Goal: Task Accomplishment & Management: Complete application form

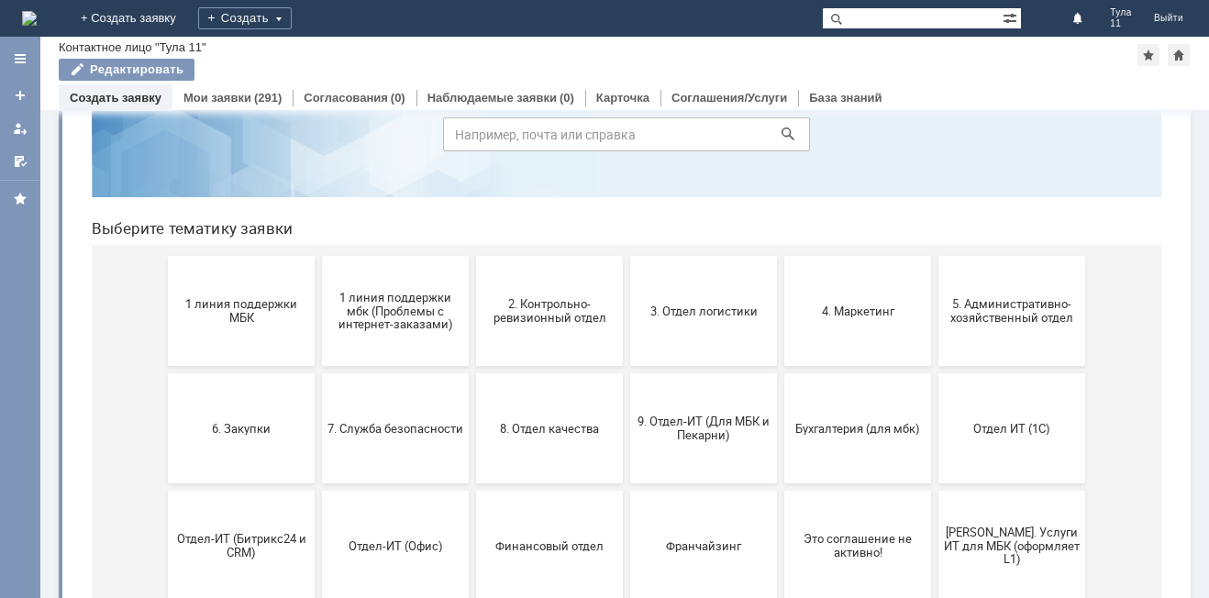
scroll to position [183, 0]
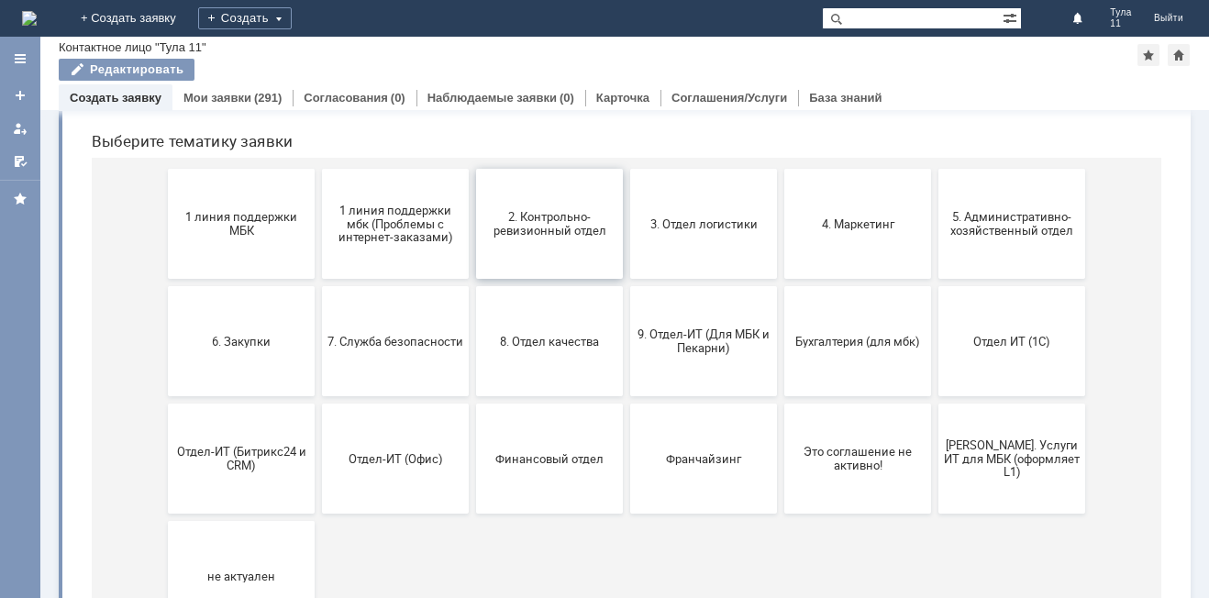
click at [527, 251] on button "2. Контрольно-ревизионный отдел" at bounding box center [549, 224] width 147 height 110
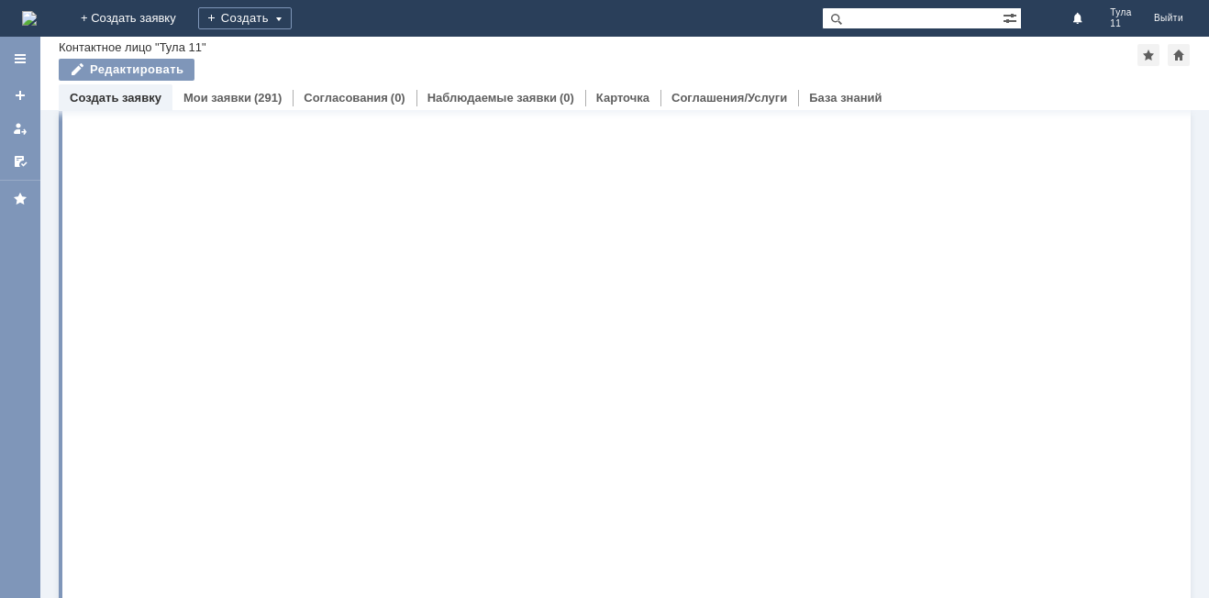
scroll to position [0, 0]
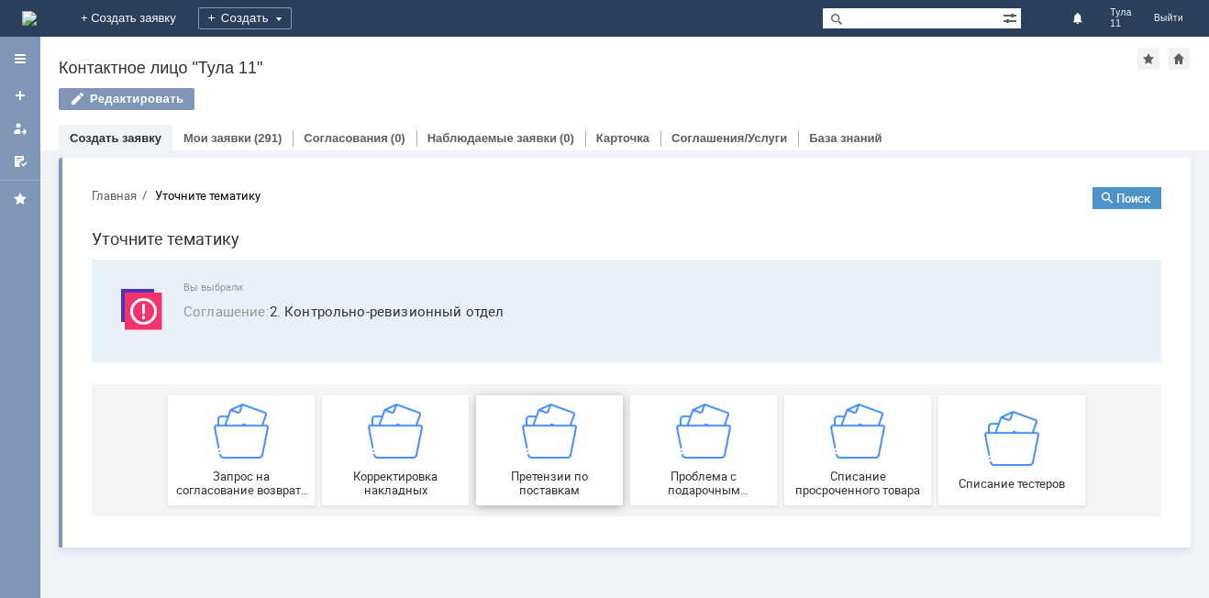
click at [531, 455] on img at bounding box center [549, 431] width 55 height 55
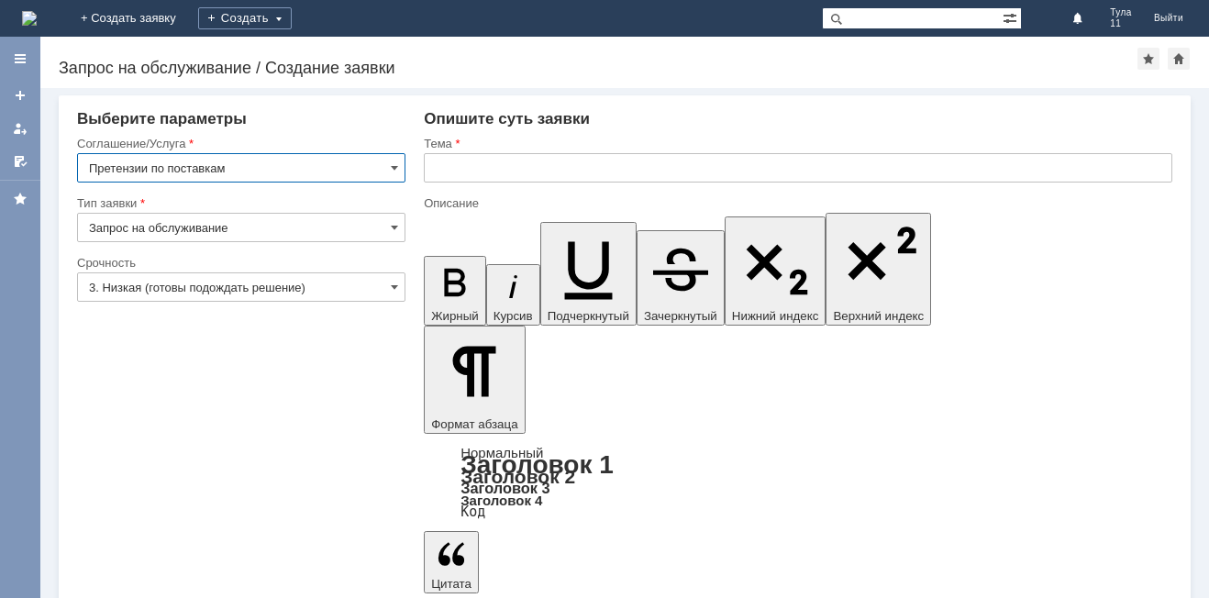
click at [479, 158] on input "text" at bounding box center [798, 167] width 748 height 29
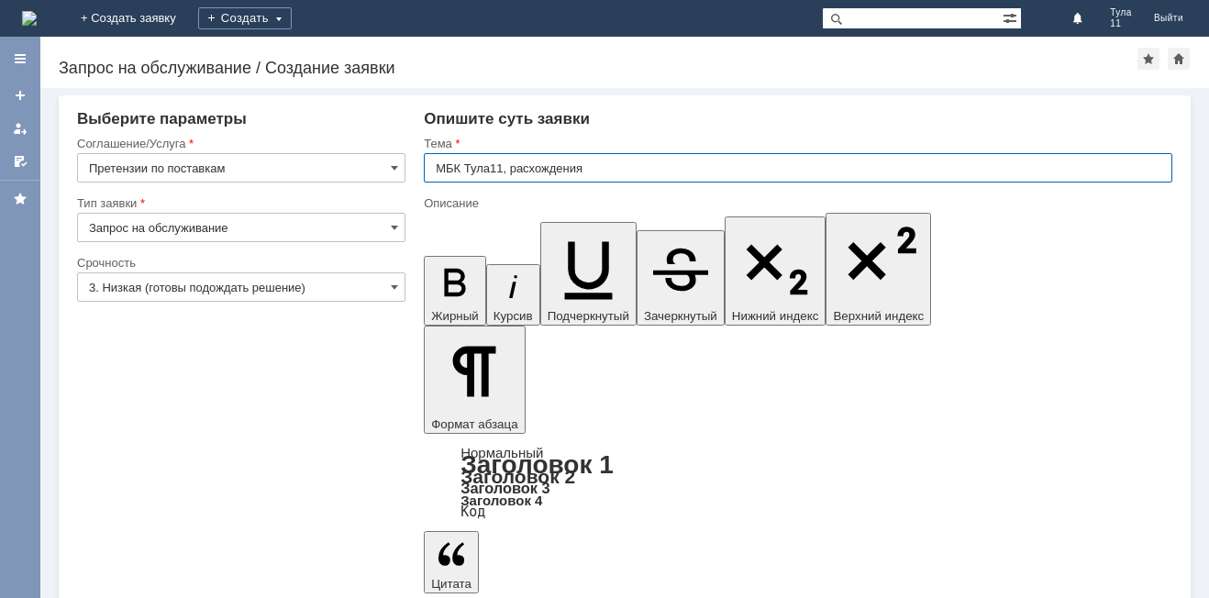
type input "МБК Тула11, расхождения"
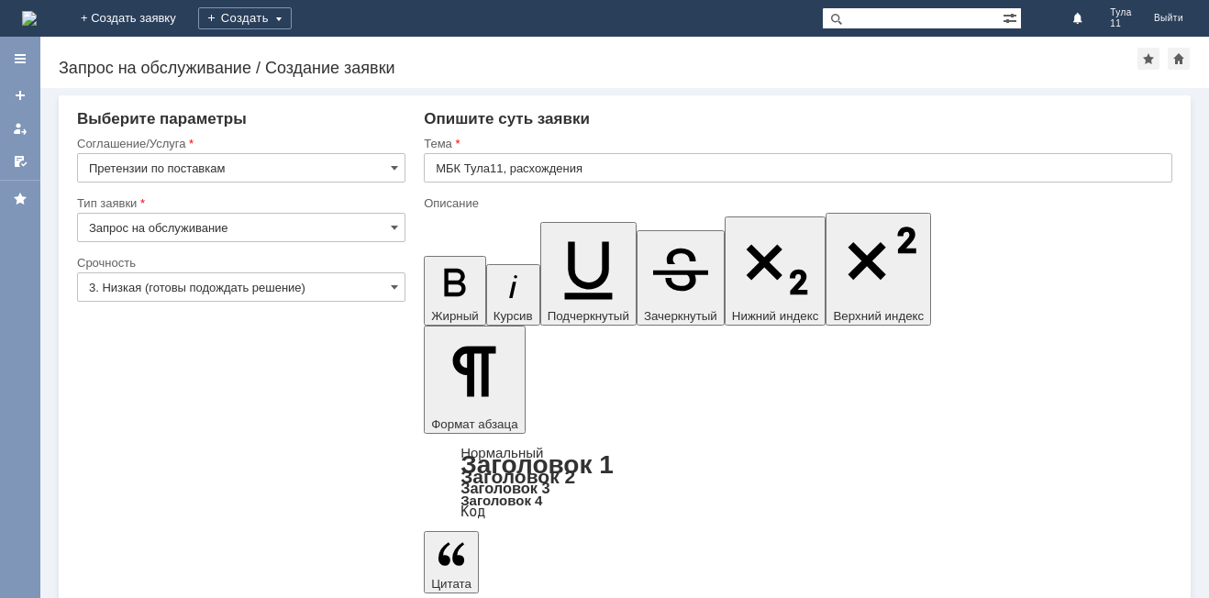
drag, startPoint x: 497, startPoint y: 4941, endPoint x: 456, endPoint y: 4943, distance: 41.4
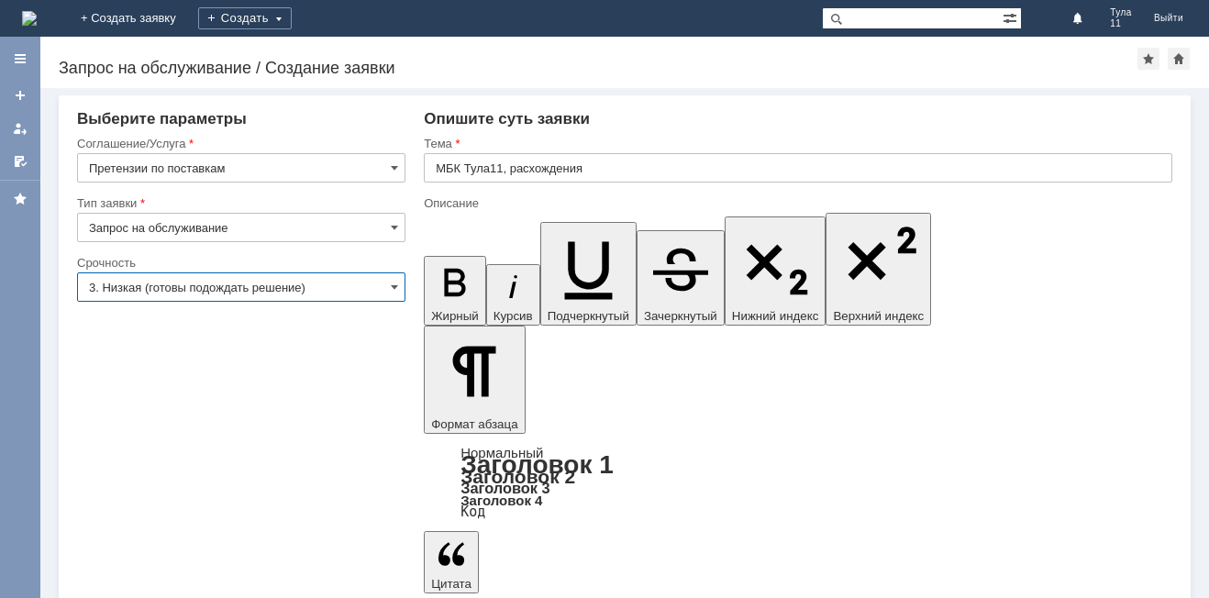
click at [102, 298] on input "3. Низкая (готовы подождать решение)" at bounding box center [241, 286] width 328 height 29
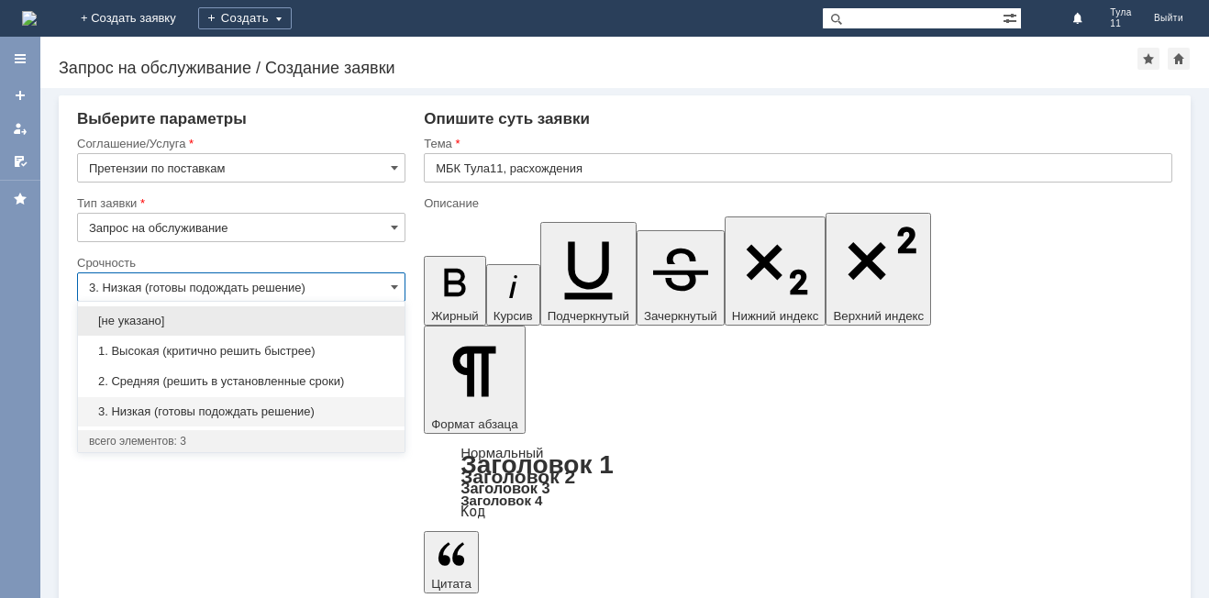
click at [119, 415] on span "3. Низкая (готовы подождать решение)" at bounding box center [241, 411] width 304 height 15
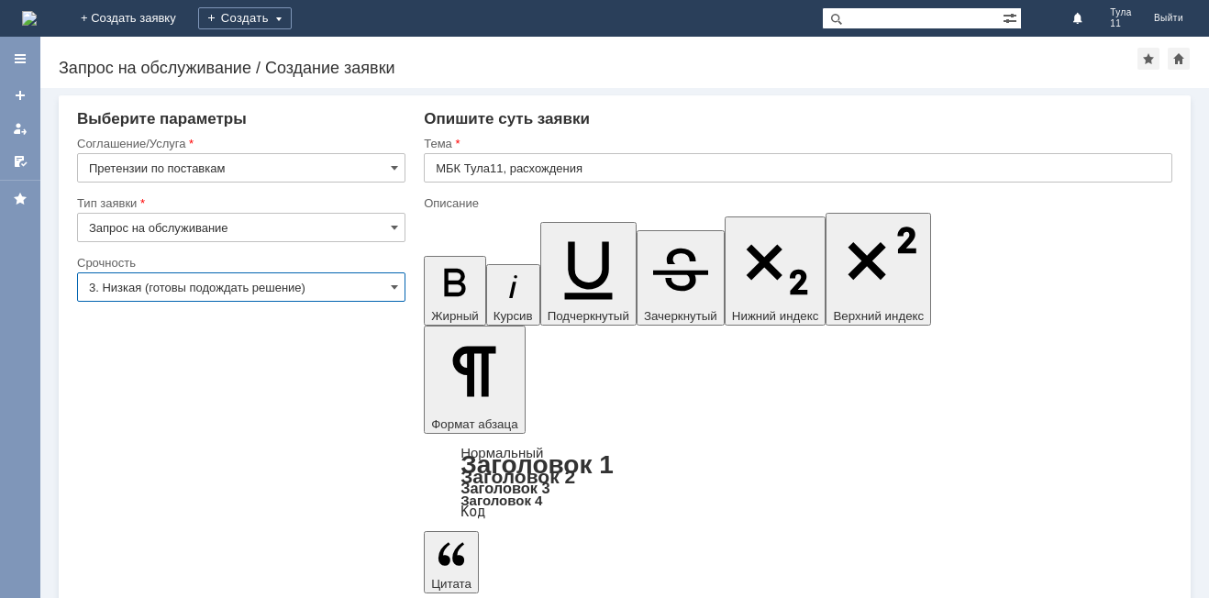
click at [367, 301] on input "3. Низкая (готовы подождать решение)" at bounding box center [241, 286] width 328 height 29
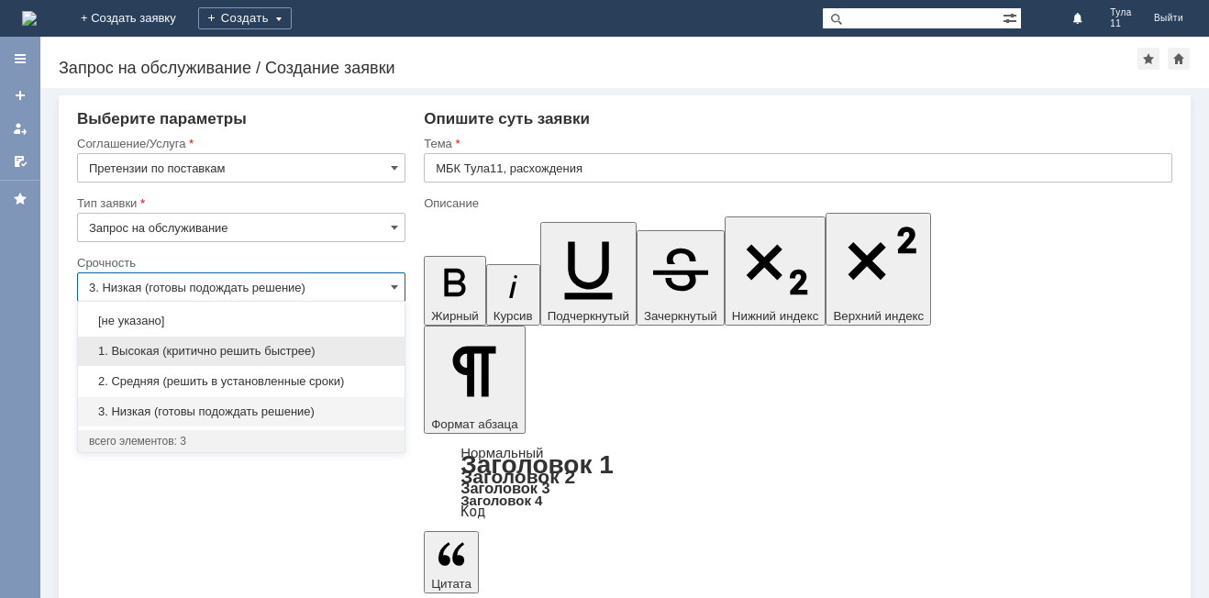
click at [154, 357] on span "1. Высокая (критично решить быстрее)" at bounding box center [241, 351] width 304 height 15
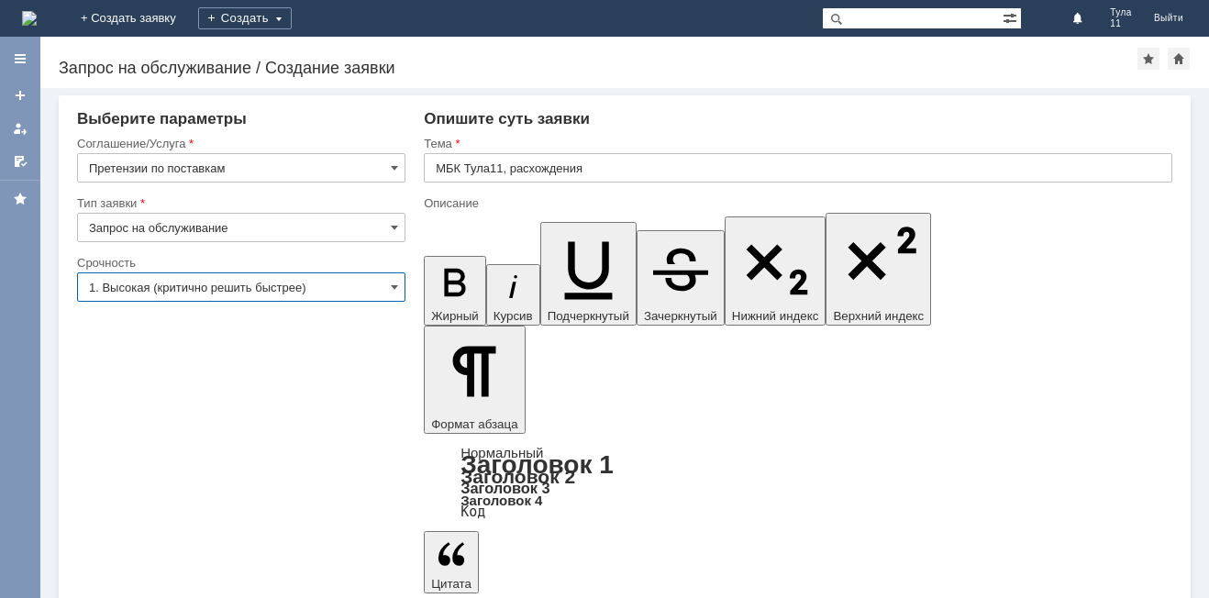
type input "1. Высокая (критично решить быстрее)"
